Goal: Transaction & Acquisition: Obtain resource

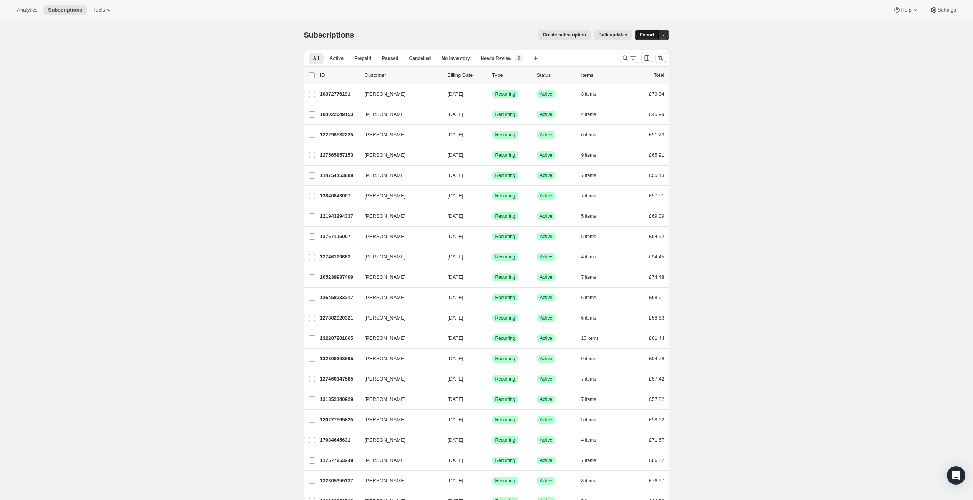
click at [654, 38] on span "Export" at bounding box center [646, 35] width 15 height 6
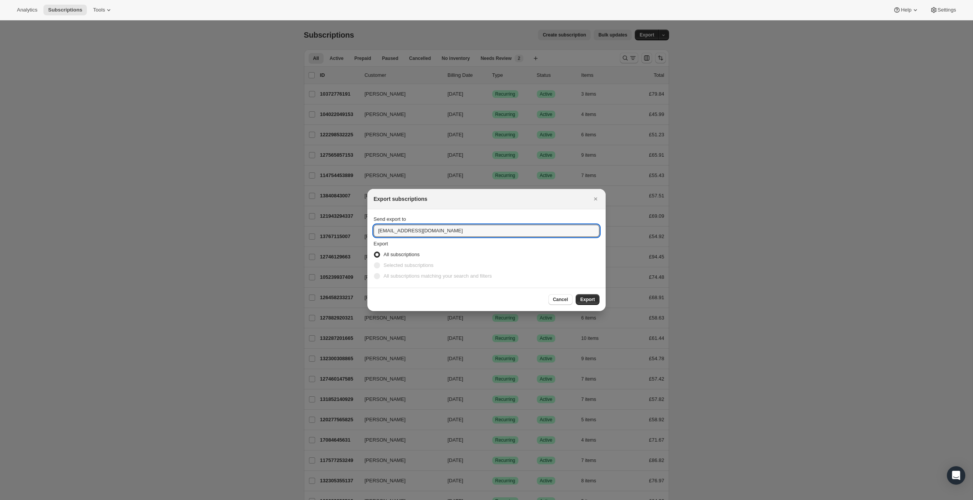
drag, startPoint x: 381, startPoint y: 228, endPoint x: 346, endPoint y: 227, distance: 35.4
type input "[PERSON_NAME][EMAIL_ADDRESS][DOMAIN_NAME]"
click at [595, 303] on span "Export" at bounding box center [587, 300] width 15 height 6
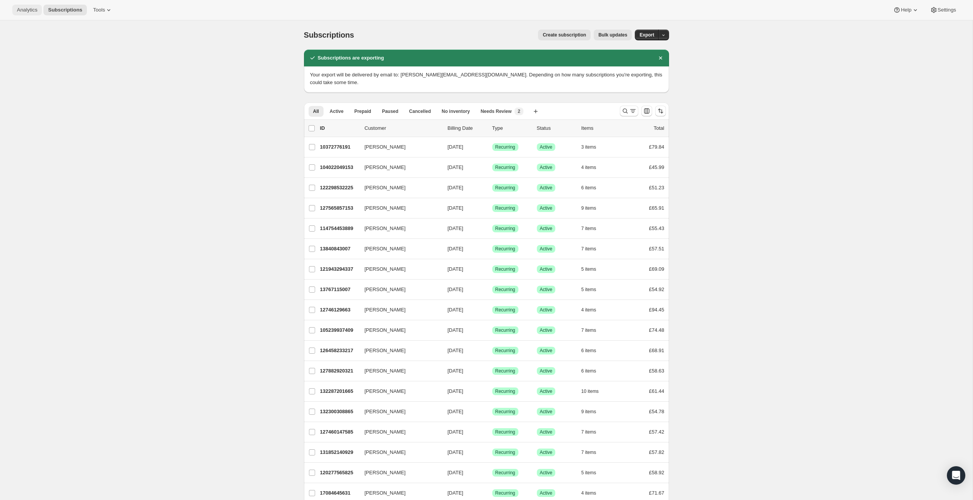
click at [28, 12] on span "Analytics" at bounding box center [27, 10] width 20 height 6
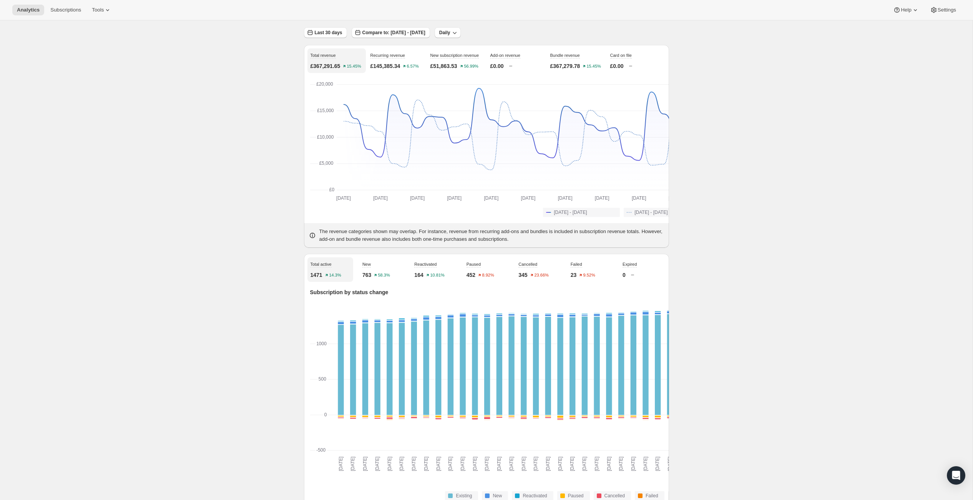
scroll to position [68, 0]
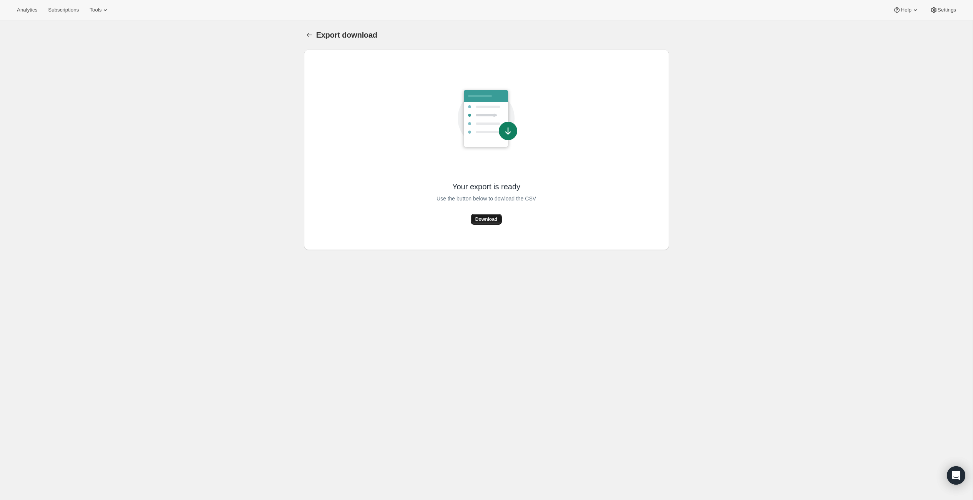
click at [492, 222] on span "Download" at bounding box center [486, 219] width 22 height 6
